Goal: Task Accomplishment & Management: Use online tool/utility

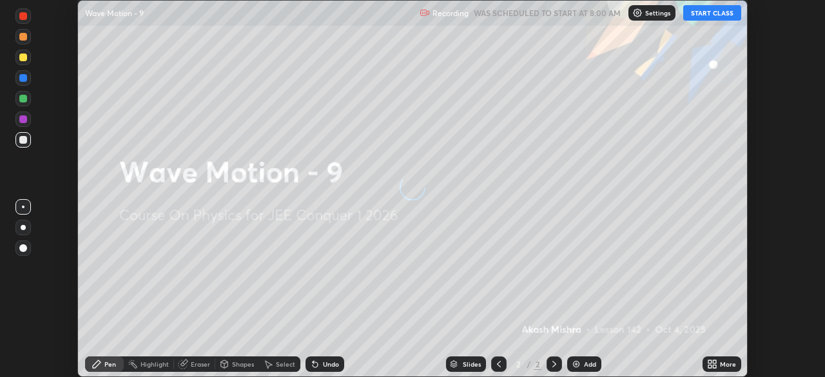
scroll to position [377, 825]
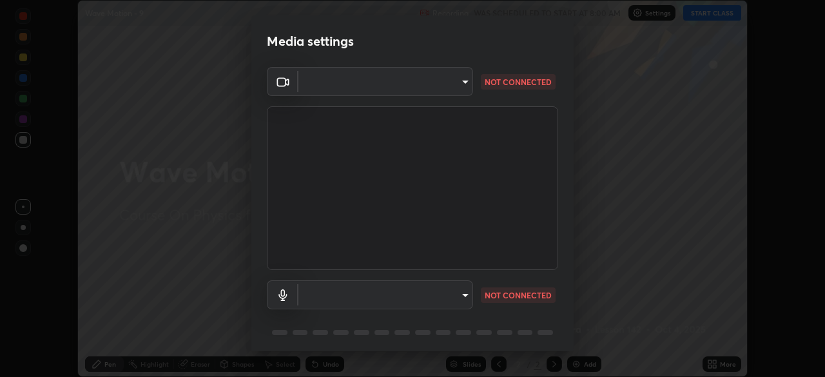
type input "5b0ce39d11be3a435715daab6ad7fa25508616855f5d18a60cdf0faa8df0ce2b"
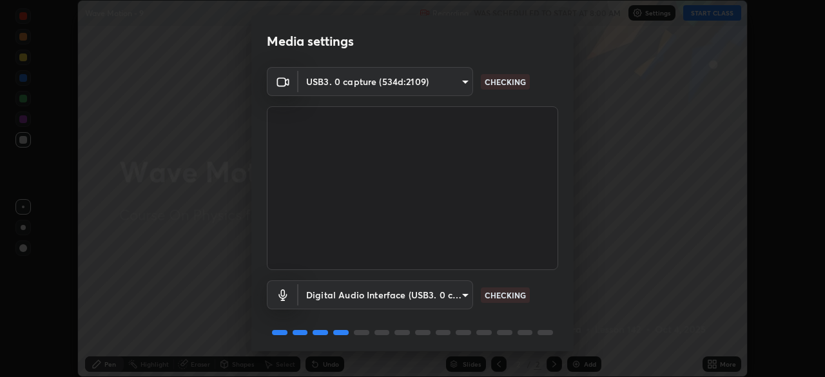
click at [464, 289] on body "Erase all Wave Motion - 9 Recording WAS SCHEDULED TO START AT 8:00 AM Settings …" at bounding box center [412, 188] width 825 height 377
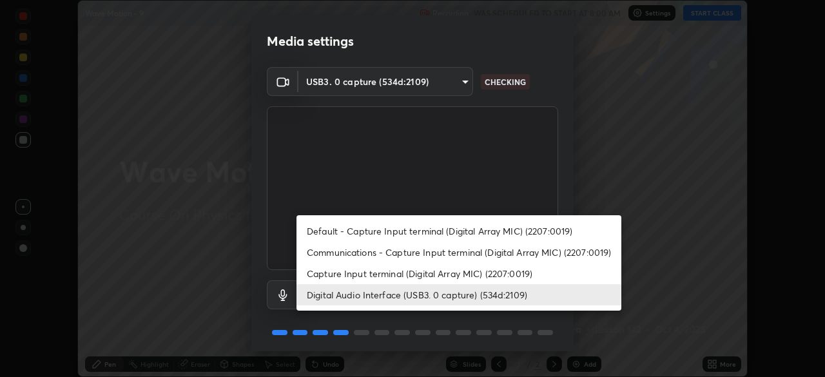
click at [455, 271] on li "Capture Input terminal (Digital Array MIC) (2207:0019)" at bounding box center [459, 273] width 325 height 21
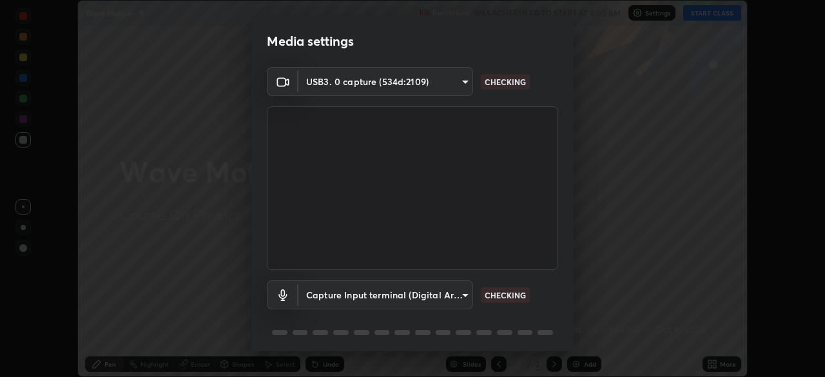
click at [451, 300] on body "Erase all Wave Motion - 9 Recording WAS SCHEDULED TO START AT 8:00 AM Settings …" at bounding box center [412, 188] width 825 height 377
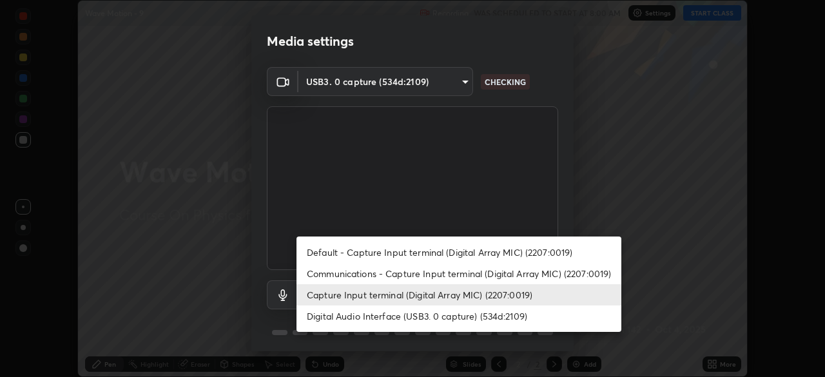
click at [457, 317] on li "Digital Audio Interface (USB3. 0 capture) (534d:2109)" at bounding box center [459, 316] width 325 height 21
type input "a79e2c37a3e820974fa073ddb46aa6e630d5ecfd19982edee8f34e1274aecea6"
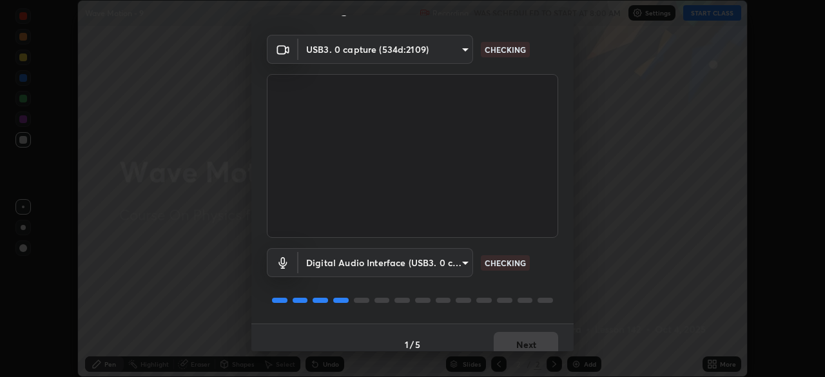
scroll to position [46, 0]
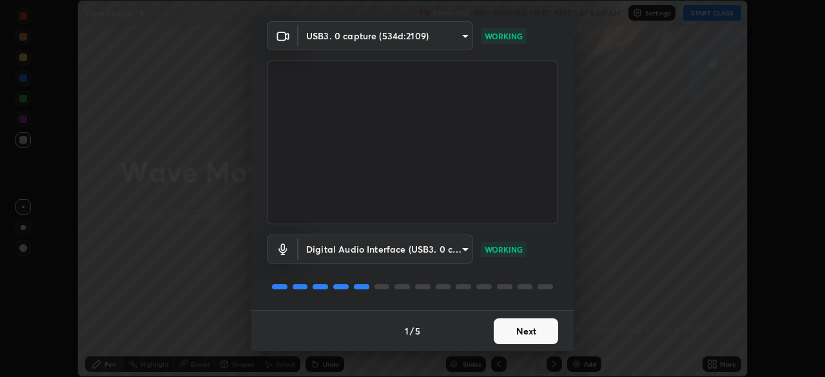
click at [531, 326] on button "Next" at bounding box center [526, 332] width 64 height 26
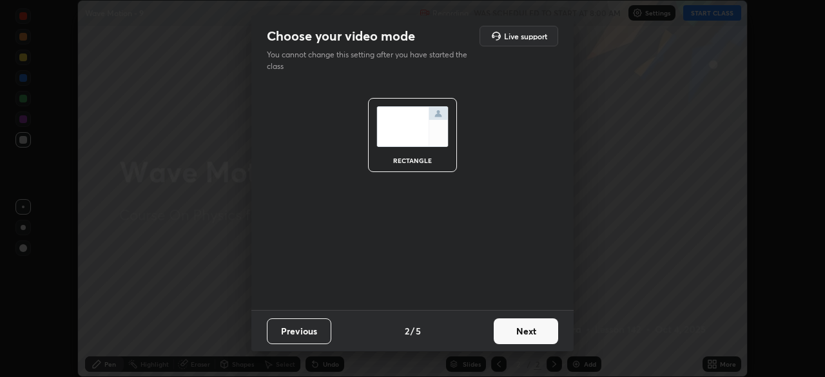
click at [536, 331] on button "Next" at bounding box center [526, 332] width 64 height 26
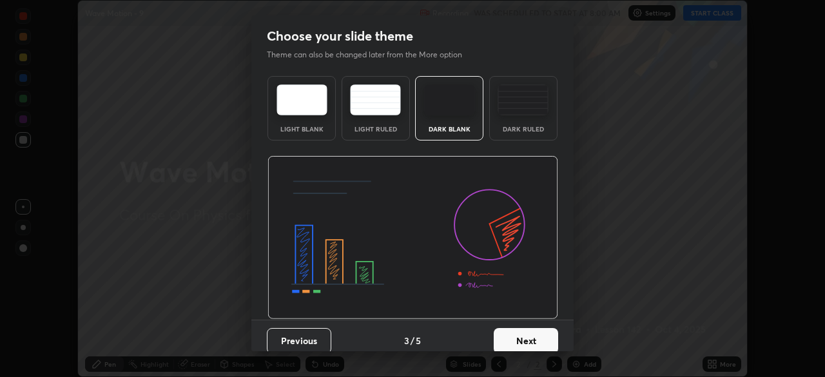
click at [543, 335] on button "Next" at bounding box center [526, 341] width 64 height 26
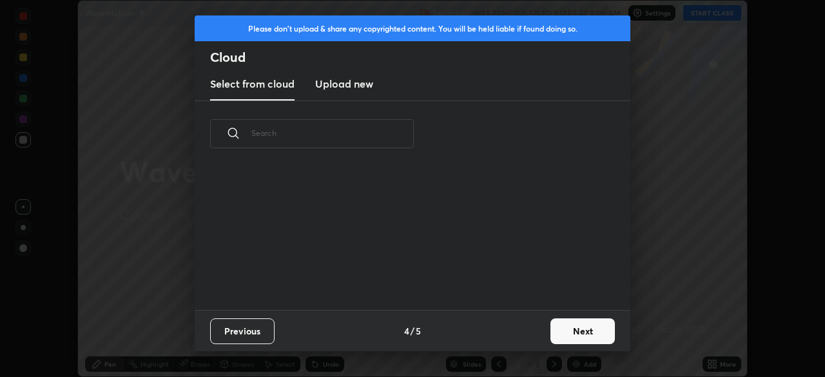
click at [569, 332] on button "Next" at bounding box center [583, 332] width 64 height 26
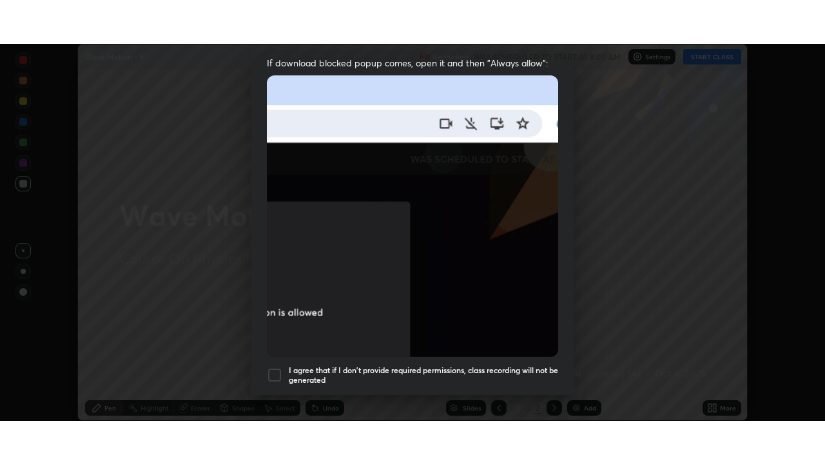
scroll to position [309, 0]
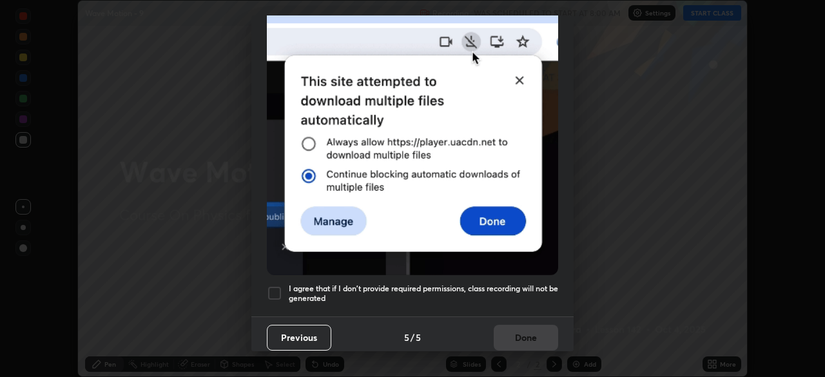
click at [498, 284] on h5 "I agree that if I don't provide required permissions, class recording will not …" at bounding box center [424, 294] width 270 height 20
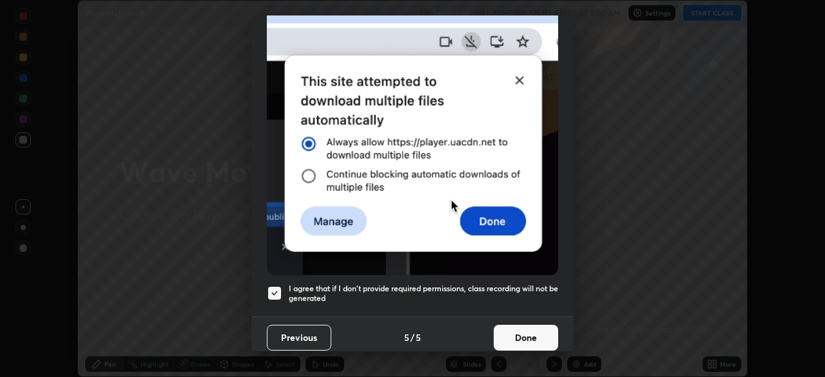
click at [520, 326] on button "Done" at bounding box center [526, 338] width 64 height 26
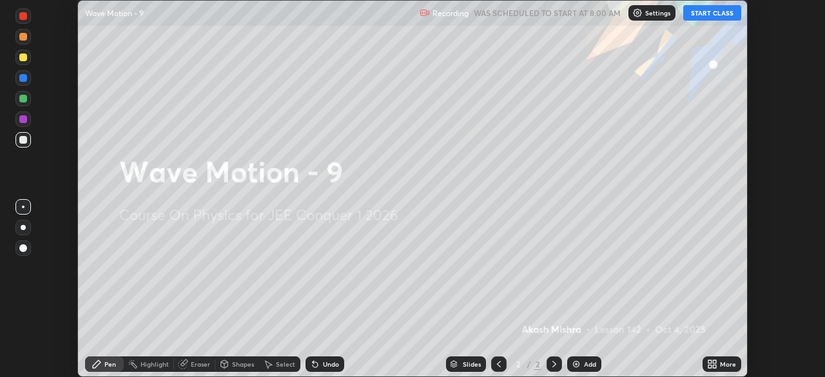
click at [716, 18] on button "START CLASS" at bounding box center [712, 12] width 58 height 15
click at [714, 361] on icon at bounding box center [714, 361] width 3 height 3
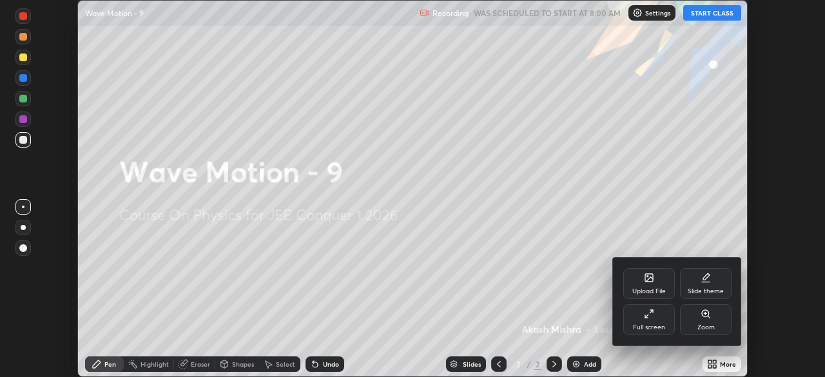
click at [652, 314] on icon at bounding box center [649, 314] width 10 height 10
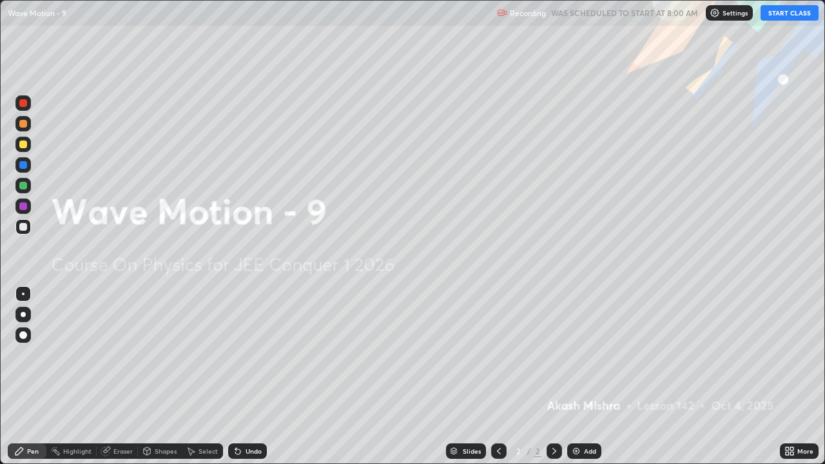
scroll to position [464, 825]
click at [582, 377] on div "Add" at bounding box center [584, 451] width 34 height 15
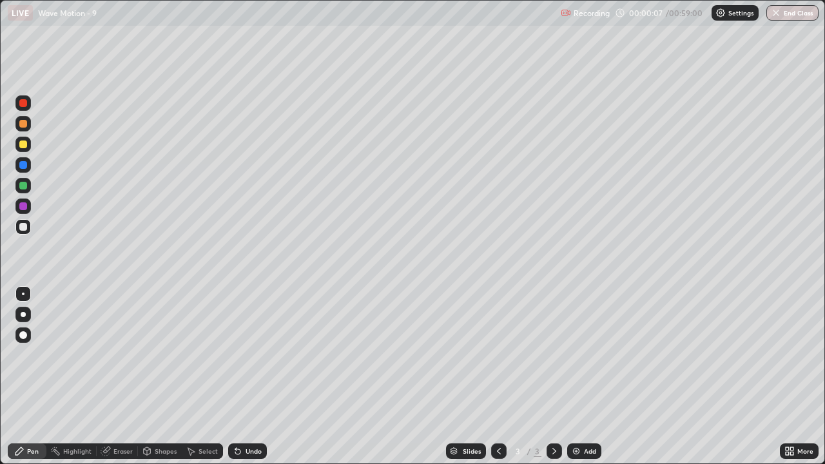
click at [23, 228] on div at bounding box center [23, 227] width 8 height 8
click at [246, 377] on div "Undo" at bounding box center [254, 451] width 16 height 6
click at [252, 377] on div "Undo" at bounding box center [254, 451] width 16 height 6
click at [252, 377] on div "Undo" at bounding box center [247, 451] width 39 height 15
click at [584, 377] on div "Add" at bounding box center [590, 451] width 12 height 6
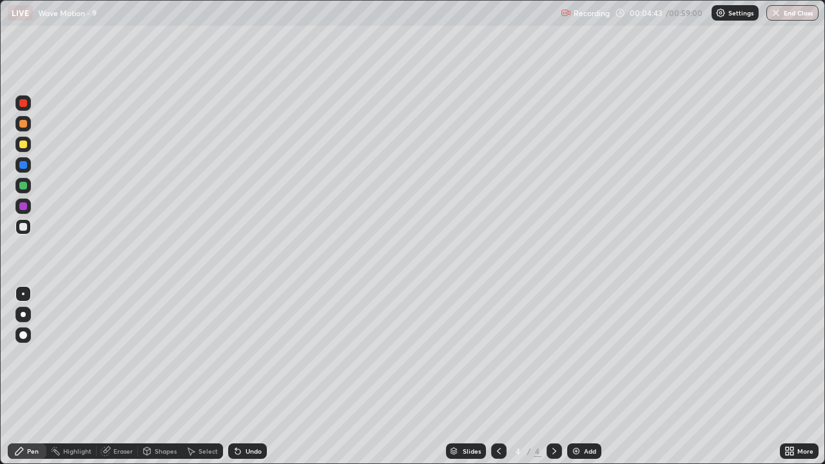
click at [28, 143] on div at bounding box center [22, 144] width 15 height 15
click at [251, 377] on div "Undo" at bounding box center [247, 451] width 39 height 15
click at [113, 377] on div "Eraser" at bounding box center [117, 451] width 41 height 15
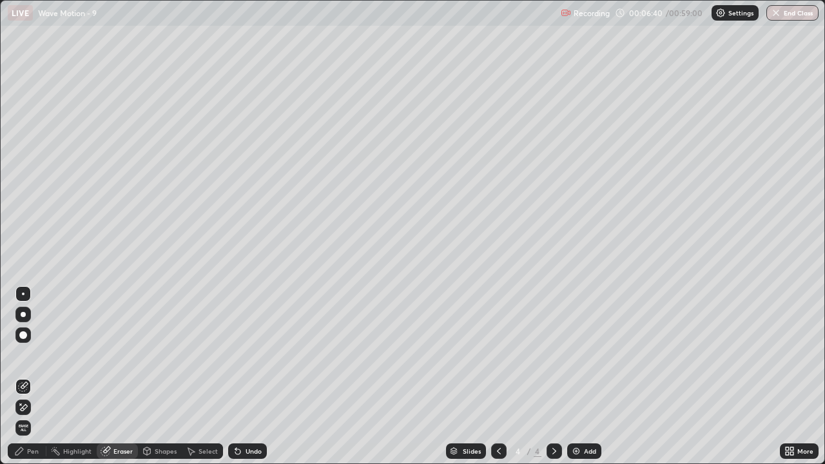
click at [35, 377] on div "Pen" at bounding box center [33, 451] width 12 height 6
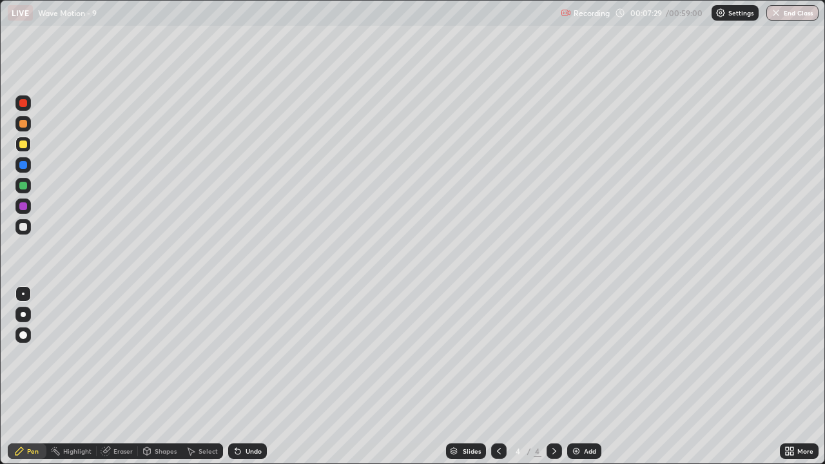
click at [246, 377] on div "Undo" at bounding box center [254, 451] width 16 height 6
click at [248, 377] on div "Undo" at bounding box center [254, 451] width 16 height 6
click at [251, 377] on div "Undo" at bounding box center [254, 451] width 16 height 6
click at [255, 377] on div "Undo" at bounding box center [247, 451] width 39 height 15
click at [259, 377] on div "Undo" at bounding box center [247, 451] width 39 height 15
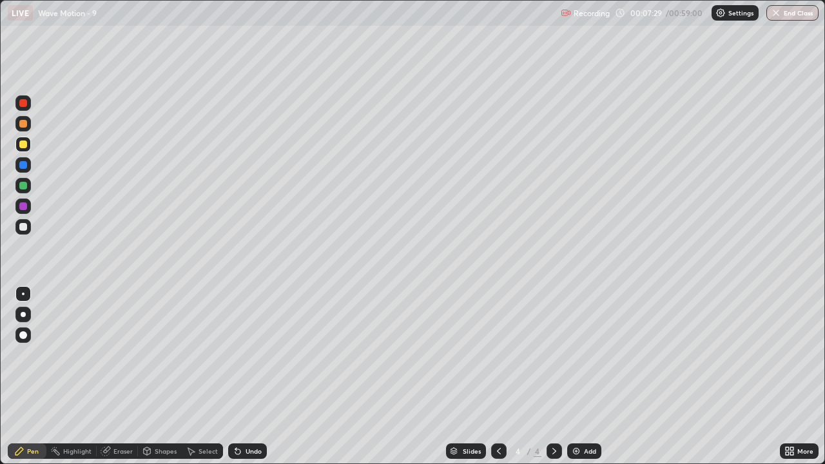
click at [260, 377] on div "Undo" at bounding box center [247, 451] width 39 height 15
click at [257, 377] on div "Undo" at bounding box center [247, 451] width 39 height 15
click at [260, 377] on div "Undo" at bounding box center [247, 451] width 39 height 15
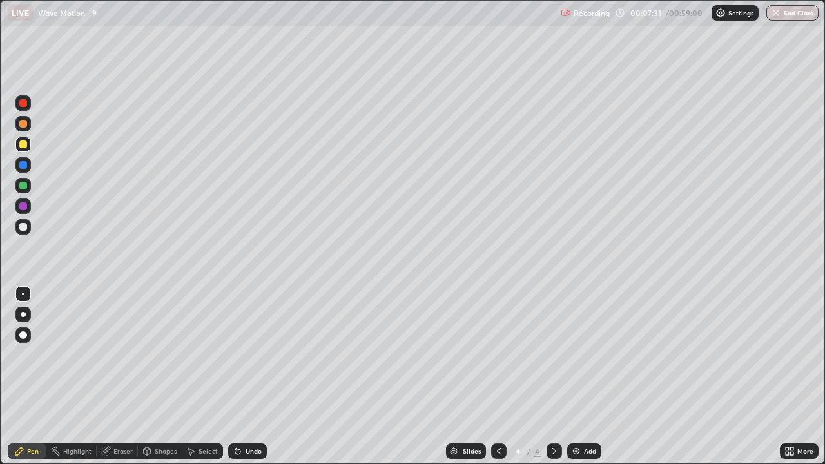
click at [260, 377] on div "Undo" at bounding box center [247, 451] width 39 height 15
click at [25, 228] on div at bounding box center [23, 227] width 8 height 8
click at [115, 377] on div "Eraser" at bounding box center [122, 451] width 19 height 6
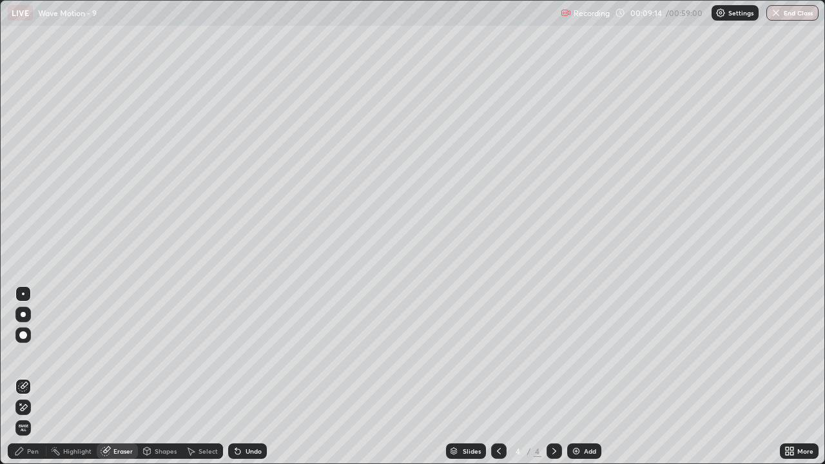
click at [36, 377] on div "Pen" at bounding box center [33, 451] width 12 height 6
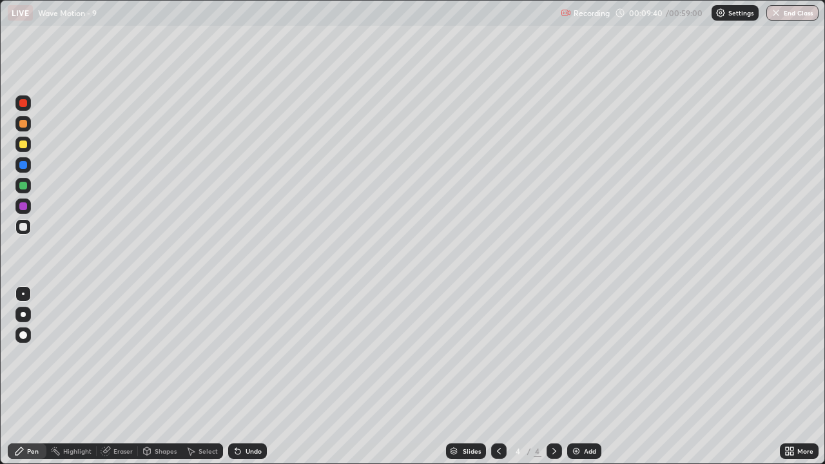
click at [246, 377] on div "Undo" at bounding box center [254, 451] width 16 height 6
click at [124, 377] on div "Eraser" at bounding box center [122, 451] width 19 height 6
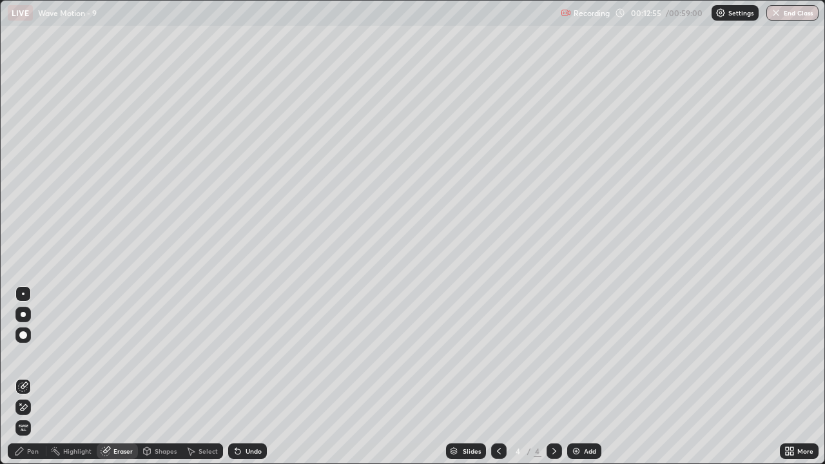
click at [31, 377] on div "Pen" at bounding box center [33, 451] width 12 height 6
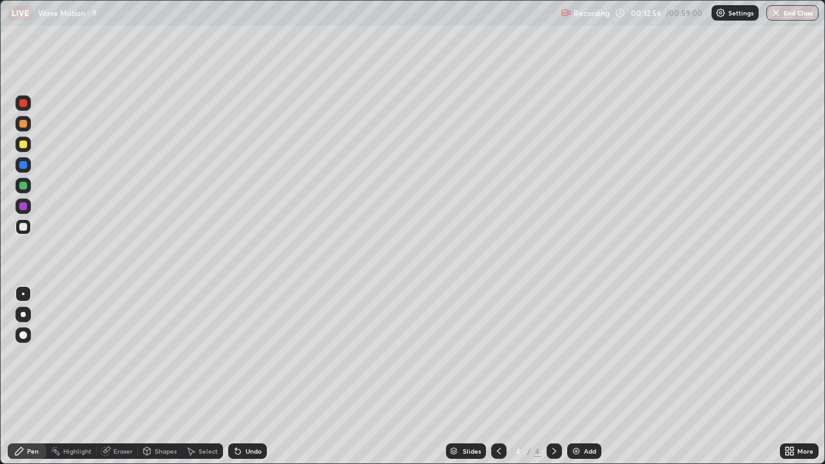
click at [23, 228] on div at bounding box center [23, 227] width 8 height 8
click at [28, 148] on div at bounding box center [22, 144] width 15 height 15
click at [28, 184] on div at bounding box center [22, 185] width 15 height 15
click at [247, 377] on div "Undo" at bounding box center [254, 451] width 16 height 6
click at [246, 377] on div "Undo" at bounding box center [247, 451] width 39 height 15
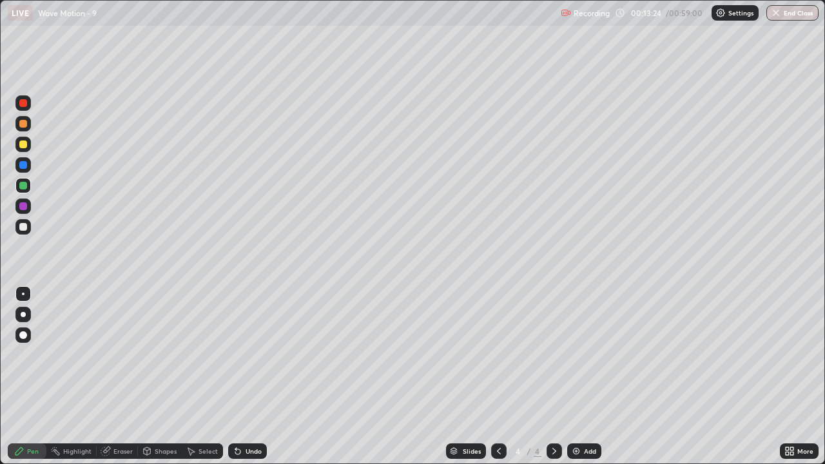
click at [247, 377] on div "Undo" at bounding box center [254, 451] width 16 height 6
click at [264, 377] on div "Undo" at bounding box center [247, 451] width 39 height 15
click at [272, 377] on div "Slides 4 / 4 Add" at bounding box center [523, 451] width 513 height 26
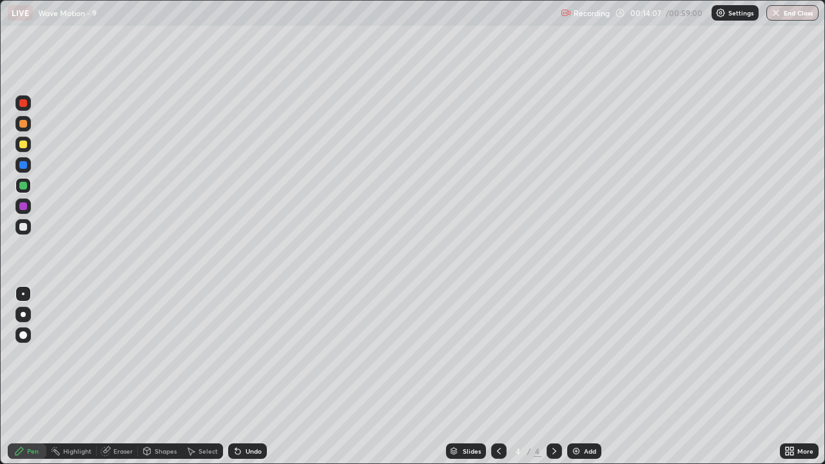
click at [246, 377] on div "Undo" at bounding box center [254, 451] width 16 height 6
click at [24, 227] on div at bounding box center [23, 227] width 8 height 8
click at [257, 377] on div "Undo" at bounding box center [254, 451] width 16 height 6
click at [254, 377] on div "Undo" at bounding box center [254, 451] width 16 height 6
click at [251, 377] on div "Undo" at bounding box center [254, 451] width 16 height 6
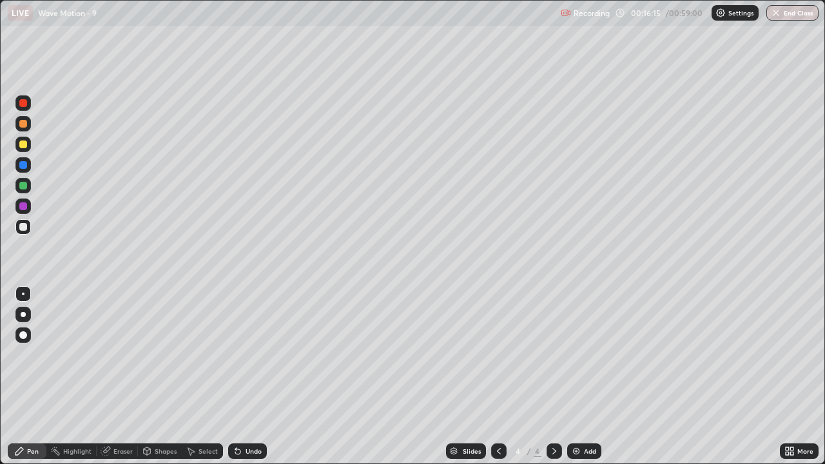
click at [251, 377] on div "Undo" at bounding box center [254, 451] width 16 height 6
click at [255, 377] on div "Undo" at bounding box center [254, 451] width 16 height 6
click at [254, 377] on div "Undo" at bounding box center [254, 451] width 16 height 6
click at [22, 144] on div at bounding box center [23, 145] width 8 height 8
click at [581, 377] on div "Add" at bounding box center [584, 451] width 34 height 15
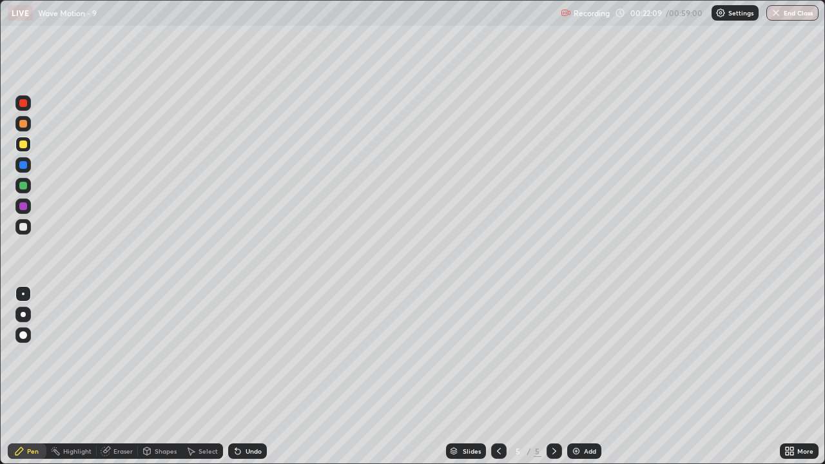
click at [23, 228] on div at bounding box center [23, 227] width 8 height 8
click at [246, 377] on div "Undo" at bounding box center [254, 451] width 16 height 6
click at [24, 144] on div at bounding box center [23, 145] width 8 height 8
click at [251, 377] on div "Undo" at bounding box center [247, 451] width 39 height 15
click at [255, 377] on div "Undo" at bounding box center [247, 451] width 39 height 15
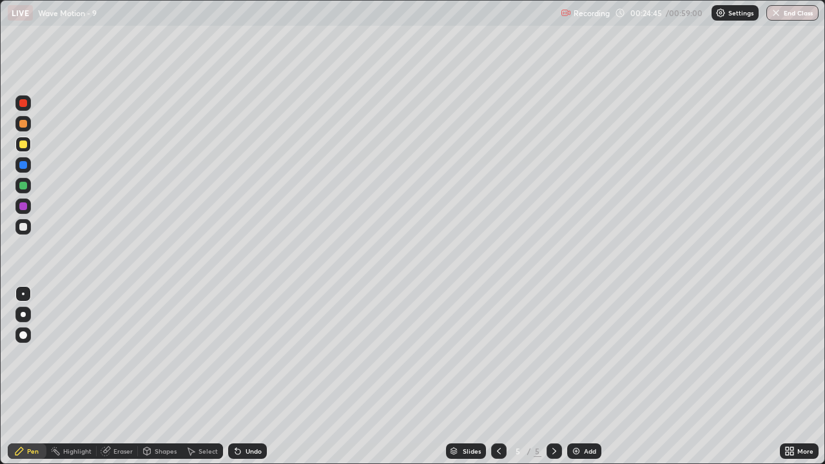
click at [23, 228] on div at bounding box center [23, 227] width 8 height 8
click at [25, 186] on div at bounding box center [23, 186] width 8 height 8
click at [25, 124] on div at bounding box center [23, 124] width 8 height 8
click at [243, 377] on div "Undo" at bounding box center [247, 451] width 39 height 15
click at [246, 377] on div "Undo" at bounding box center [254, 451] width 16 height 6
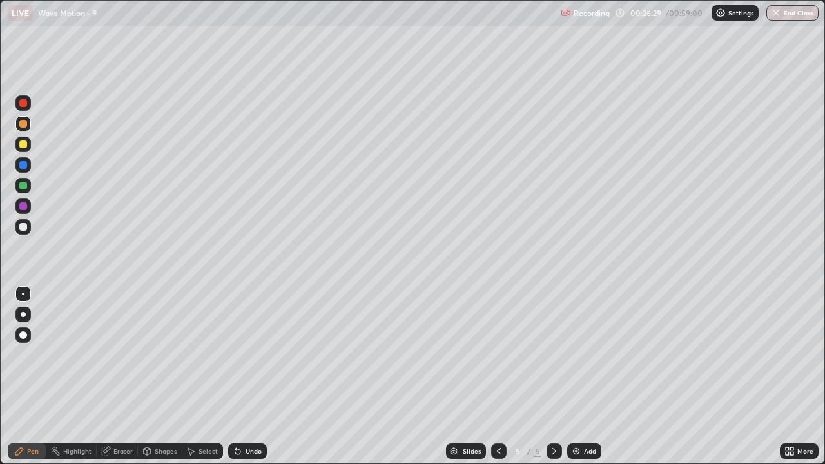
click at [26, 226] on div at bounding box center [23, 227] width 8 height 8
click at [24, 147] on div at bounding box center [23, 145] width 8 height 8
click at [28, 226] on div at bounding box center [22, 226] width 15 height 15
click at [587, 377] on div "Add" at bounding box center [584, 451] width 34 height 15
click at [26, 226] on div at bounding box center [23, 227] width 8 height 8
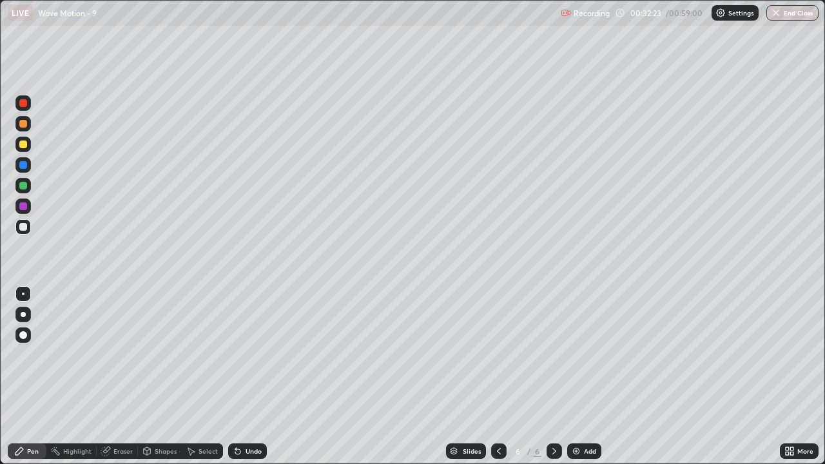
click at [26, 143] on div at bounding box center [23, 145] width 8 height 8
click at [26, 126] on div at bounding box center [23, 124] width 8 height 8
click at [29, 228] on div at bounding box center [22, 226] width 15 height 15
click at [24, 124] on div at bounding box center [23, 124] width 8 height 8
click at [24, 226] on div at bounding box center [23, 227] width 8 height 8
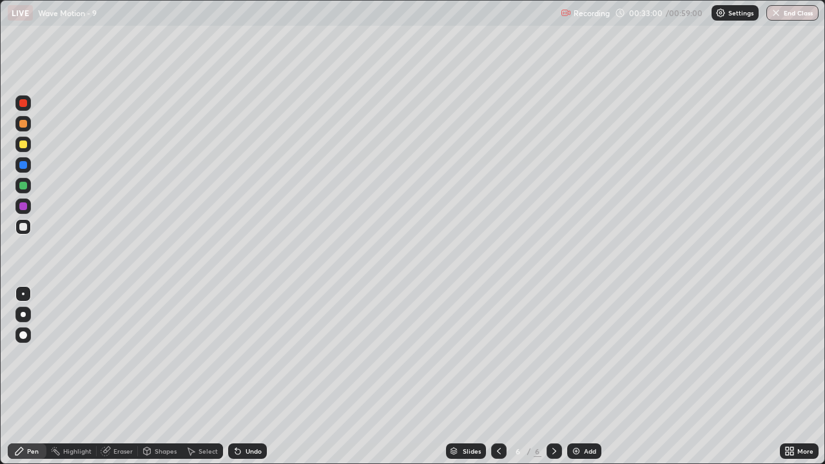
click at [26, 144] on div at bounding box center [23, 145] width 8 height 8
click at [25, 209] on div at bounding box center [23, 206] width 8 height 8
click at [26, 227] on div at bounding box center [23, 227] width 8 height 8
click at [26, 208] on div at bounding box center [23, 206] width 8 height 8
click at [26, 146] on div at bounding box center [23, 145] width 8 height 8
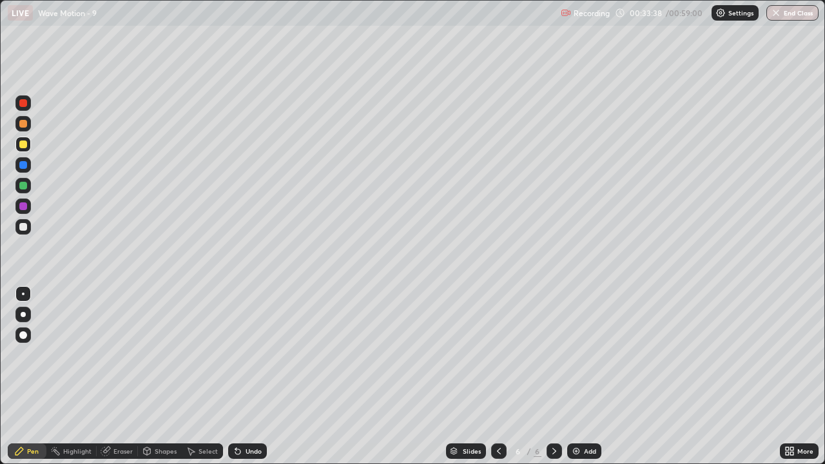
click at [28, 206] on div at bounding box center [22, 206] width 15 height 15
click at [24, 186] on div at bounding box center [23, 186] width 8 height 8
click at [22, 226] on div at bounding box center [23, 227] width 8 height 8
click at [252, 377] on div "Undo" at bounding box center [254, 451] width 16 height 6
click at [580, 377] on div "Add" at bounding box center [584, 451] width 34 height 15
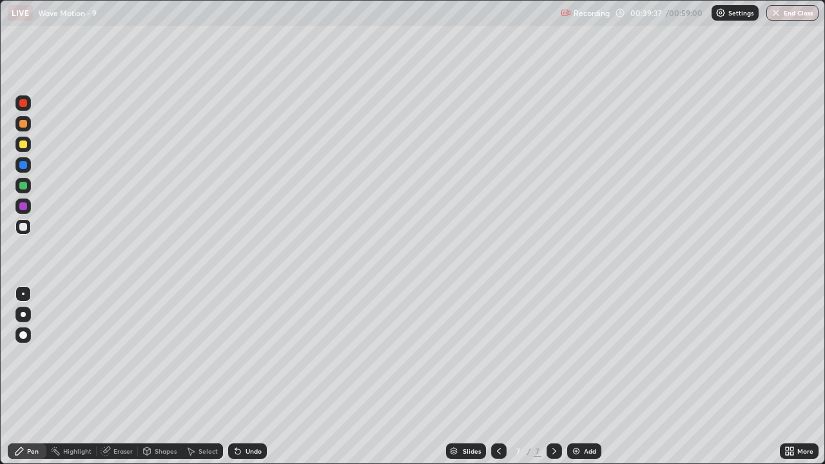
click at [28, 190] on div at bounding box center [22, 185] width 15 height 15
click at [26, 226] on div at bounding box center [23, 227] width 8 height 8
click at [250, 377] on div "Undo" at bounding box center [247, 451] width 39 height 15
click at [28, 145] on div at bounding box center [22, 144] width 15 height 15
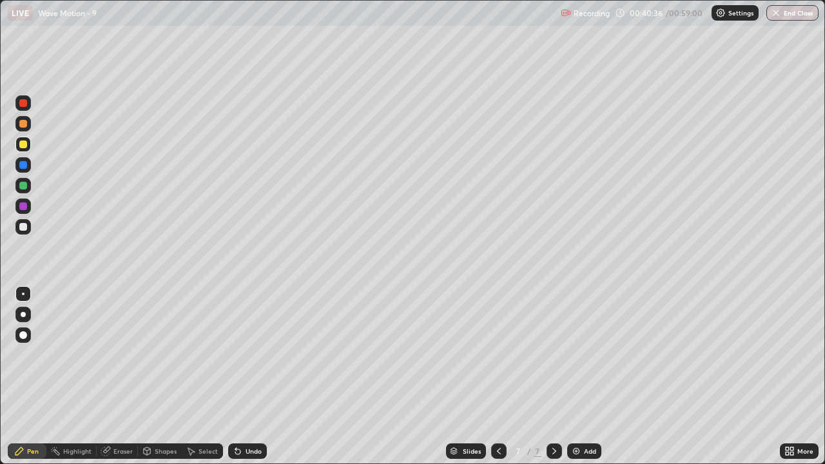
click at [246, 377] on div "Undo" at bounding box center [247, 451] width 39 height 15
click at [0, 306] on div "Setting up your live class" at bounding box center [412, 232] width 825 height 464
click at [132, 377] on div "Eraser" at bounding box center [117, 451] width 41 height 15
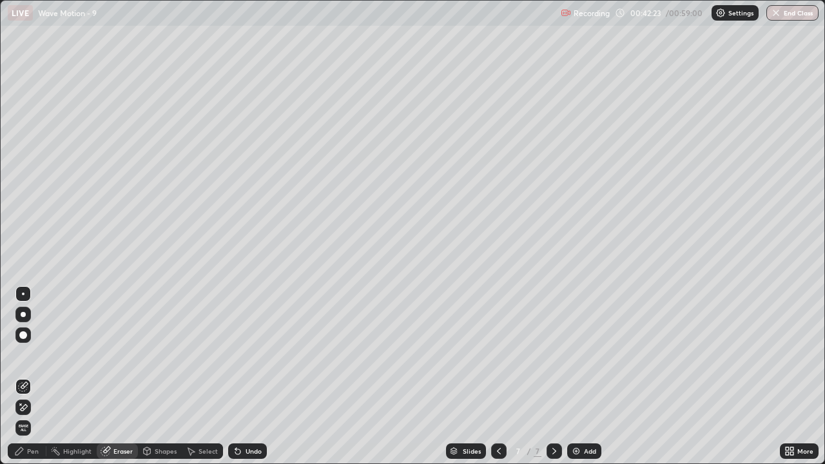
click at [42, 377] on div "Pen" at bounding box center [27, 451] width 39 height 15
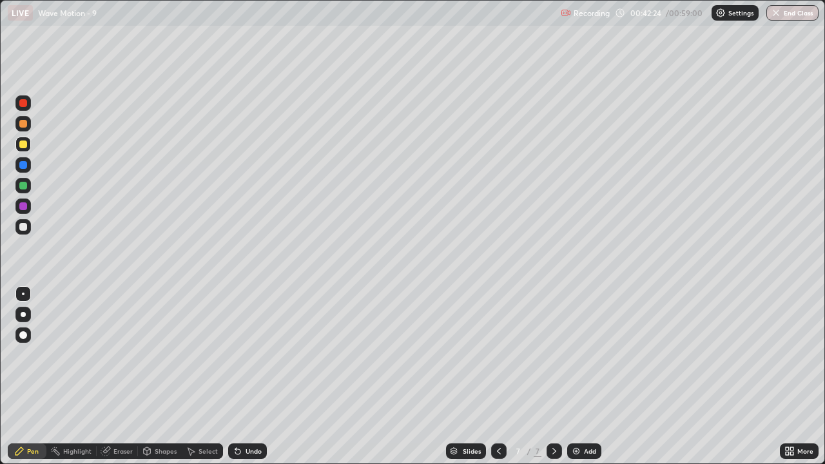
click at [26, 230] on div at bounding box center [23, 227] width 8 height 8
click at [25, 147] on div at bounding box center [23, 145] width 8 height 8
click at [24, 206] on div at bounding box center [23, 206] width 8 height 8
click at [25, 147] on div at bounding box center [23, 145] width 8 height 8
click at [252, 377] on div "Undo" at bounding box center [254, 451] width 16 height 6
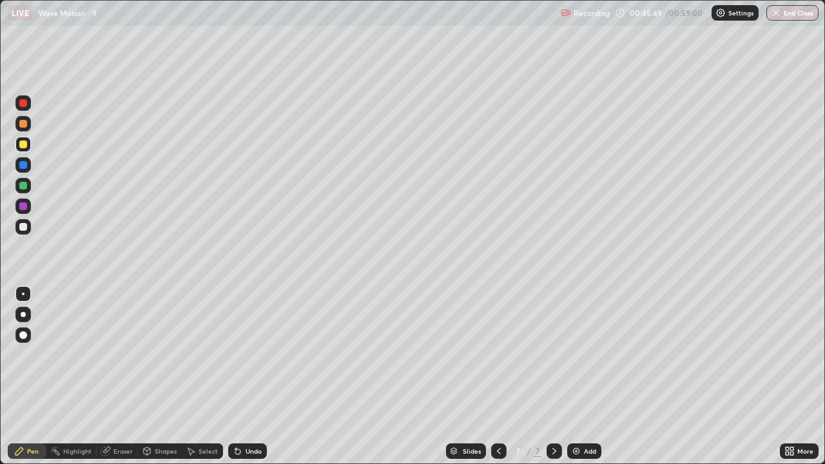
click at [582, 377] on div "Add" at bounding box center [584, 451] width 34 height 15
click at [30, 231] on div at bounding box center [22, 226] width 15 height 15
click at [26, 186] on div at bounding box center [23, 186] width 8 height 8
click at [26, 126] on div at bounding box center [23, 124] width 8 height 8
click at [26, 225] on div at bounding box center [23, 227] width 8 height 8
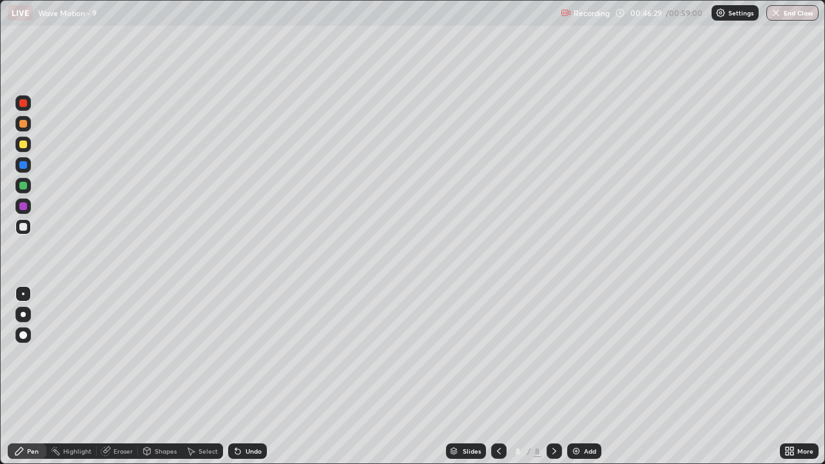
click at [26, 125] on div at bounding box center [23, 124] width 8 height 8
click at [247, 377] on div "Undo" at bounding box center [254, 451] width 16 height 6
click at [23, 188] on div at bounding box center [23, 186] width 8 height 8
click at [24, 124] on div at bounding box center [23, 124] width 8 height 8
click at [255, 377] on div "Undo" at bounding box center [247, 451] width 39 height 15
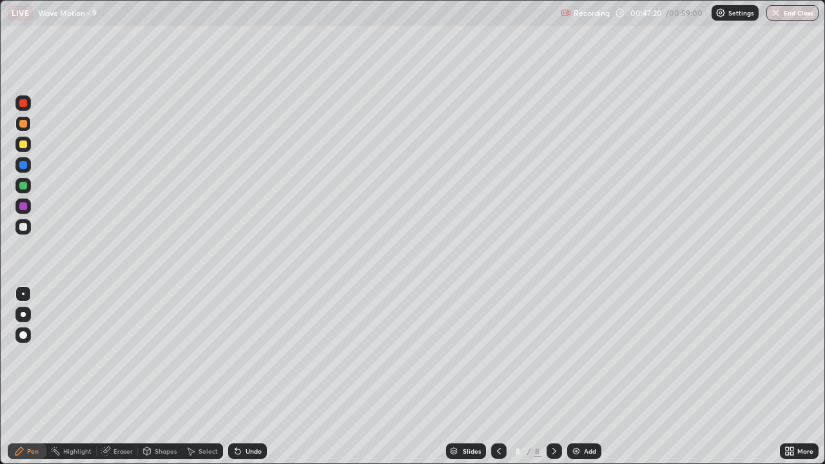
click at [240, 377] on icon at bounding box center [238, 451] width 10 height 10
click at [25, 226] on div at bounding box center [23, 227] width 8 height 8
click at [25, 227] on div at bounding box center [23, 227] width 8 height 8
click at [28, 208] on div at bounding box center [22, 206] width 15 height 15
click at [26, 186] on div at bounding box center [23, 186] width 8 height 8
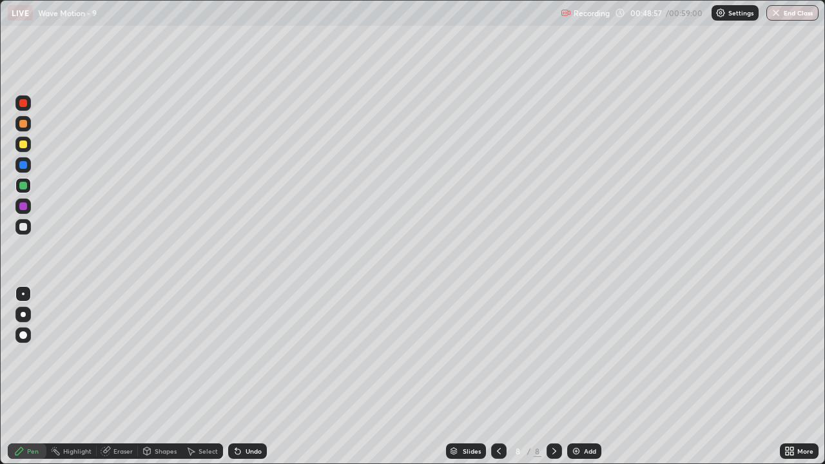
click at [258, 377] on div "Undo" at bounding box center [254, 451] width 16 height 6
click at [251, 377] on div "Undo" at bounding box center [247, 451] width 39 height 15
click at [253, 377] on div "Undo" at bounding box center [254, 451] width 16 height 6
click at [23, 145] on div at bounding box center [23, 145] width 8 height 8
click at [245, 377] on div "Undo" at bounding box center [247, 451] width 39 height 15
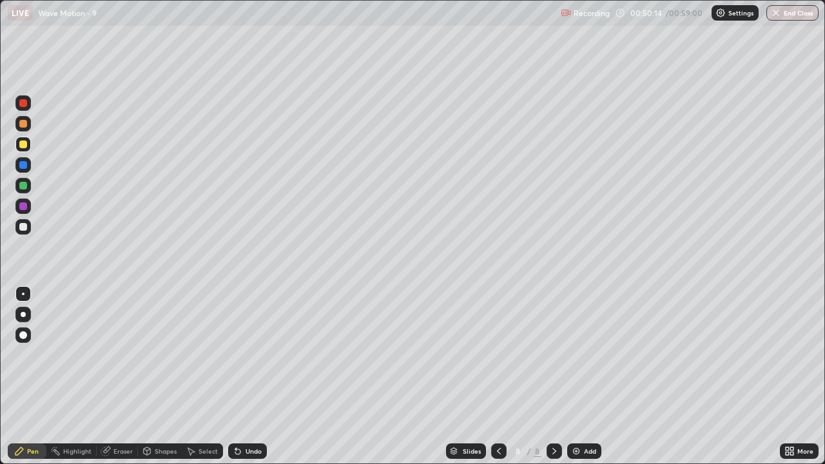
click at [250, 377] on div "Undo" at bounding box center [247, 451] width 39 height 15
click at [251, 377] on div "Undo" at bounding box center [247, 451] width 39 height 15
click at [259, 377] on div "Undo" at bounding box center [247, 451] width 39 height 15
click at [789, 14] on button "End Class" at bounding box center [793, 12] width 52 height 15
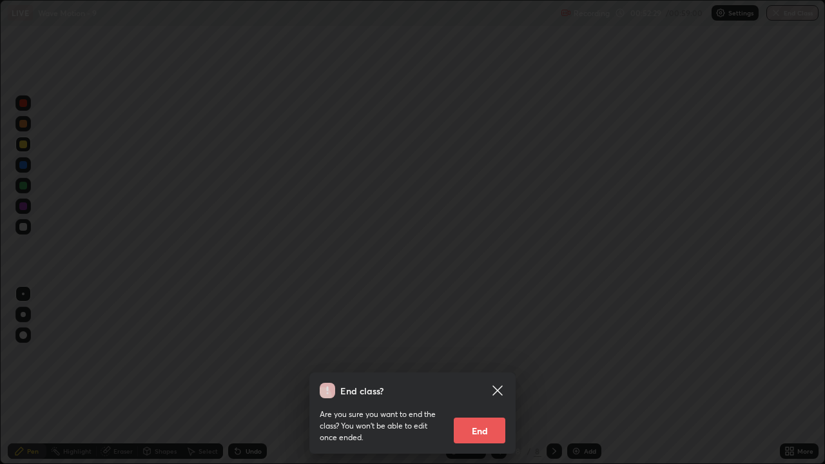
click at [498, 377] on button "End" at bounding box center [480, 431] width 52 height 26
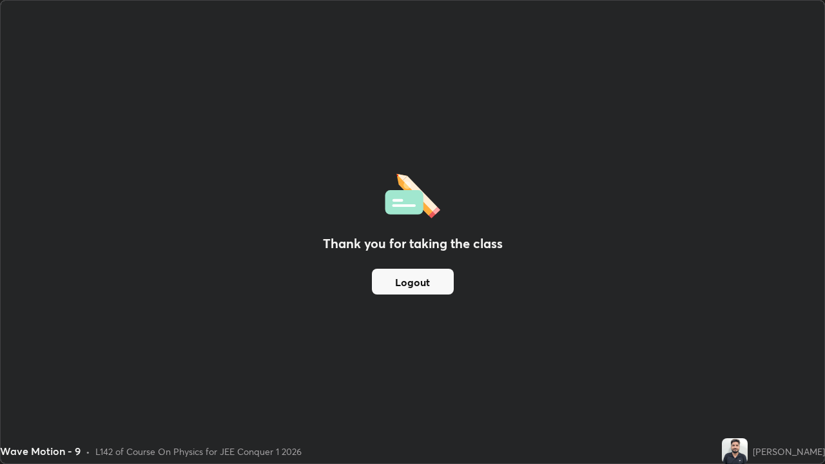
click at [348, 291] on div "Thank you for taking the class Logout" at bounding box center [413, 232] width 824 height 463
click at [406, 282] on button "Logout" at bounding box center [413, 282] width 82 height 26
